Goal: Navigation & Orientation: Understand site structure

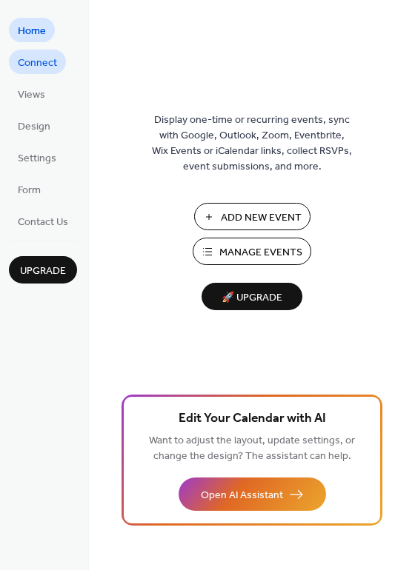
click at [32, 64] on span "Connect" at bounding box center [37, 64] width 39 height 16
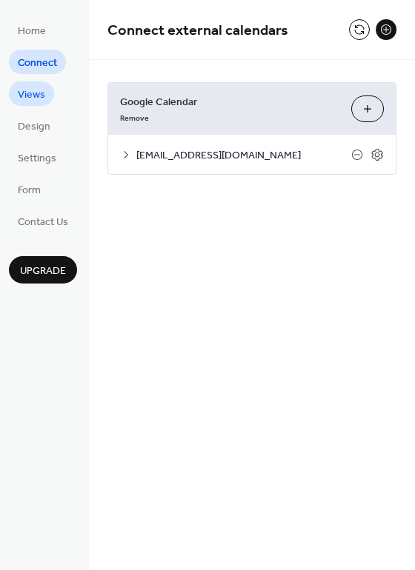
click at [31, 96] on span "Views" at bounding box center [31, 95] width 27 height 16
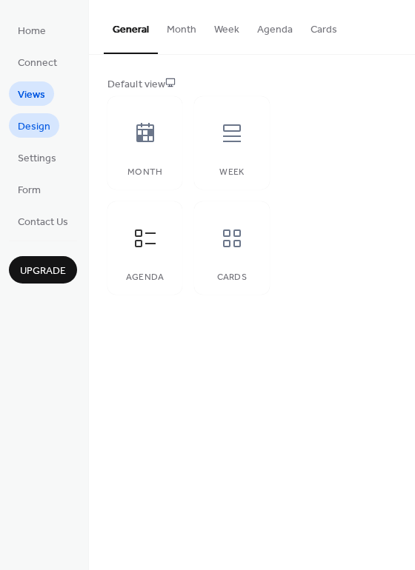
click at [37, 125] on span "Design" at bounding box center [34, 127] width 33 height 16
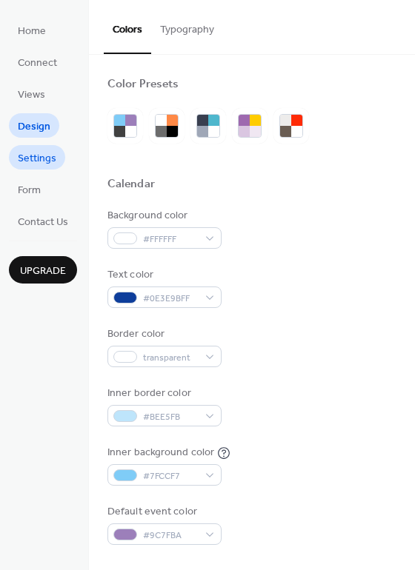
click at [36, 166] on span "Settings" at bounding box center [37, 159] width 39 height 16
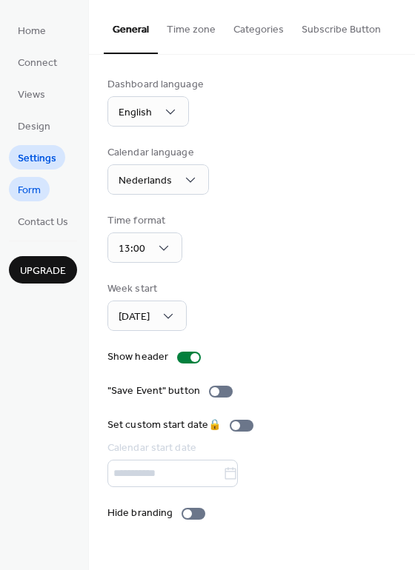
click at [41, 194] on link "Form" at bounding box center [29, 189] width 41 height 24
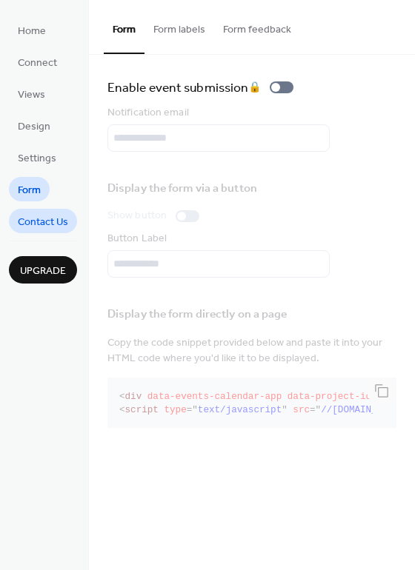
click at [47, 224] on span "Contact Us" at bounding box center [43, 223] width 50 height 16
